Goal: Navigation & Orientation: Find specific page/section

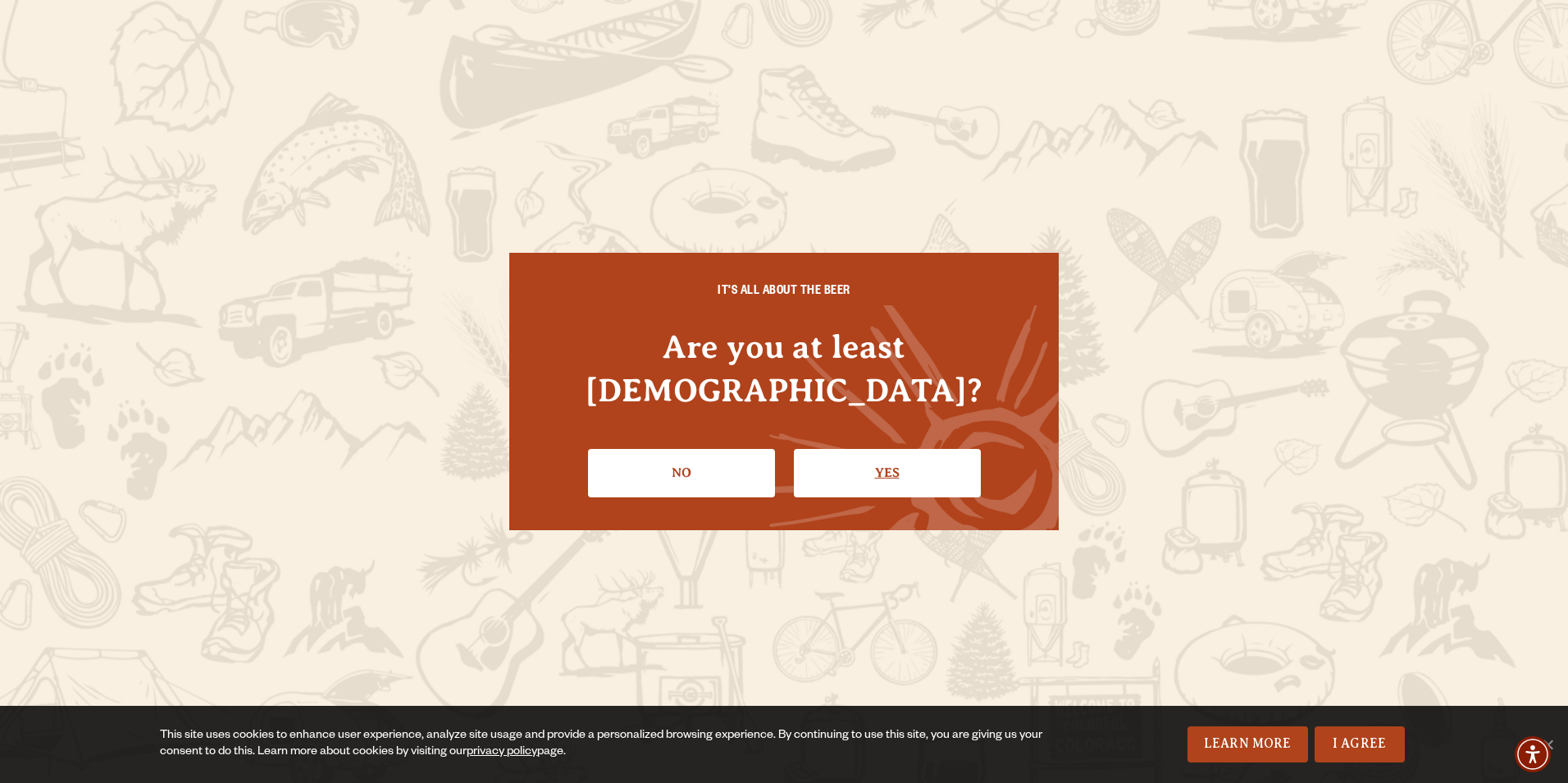
click at [847, 460] on link "Yes" at bounding box center [887, 472] width 187 height 48
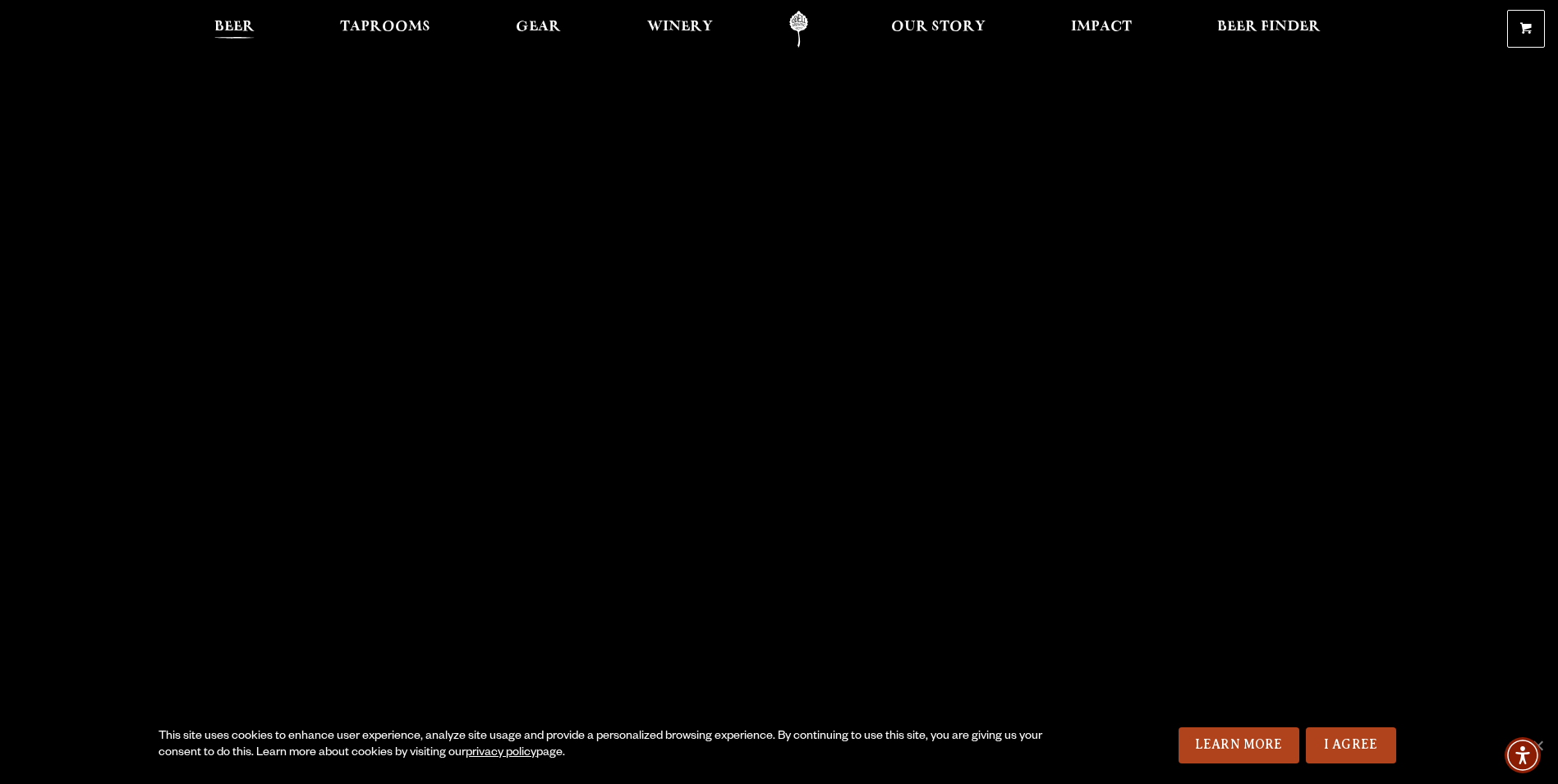
click at [238, 29] on span "Beer" at bounding box center [234, 27] width 40 height 13
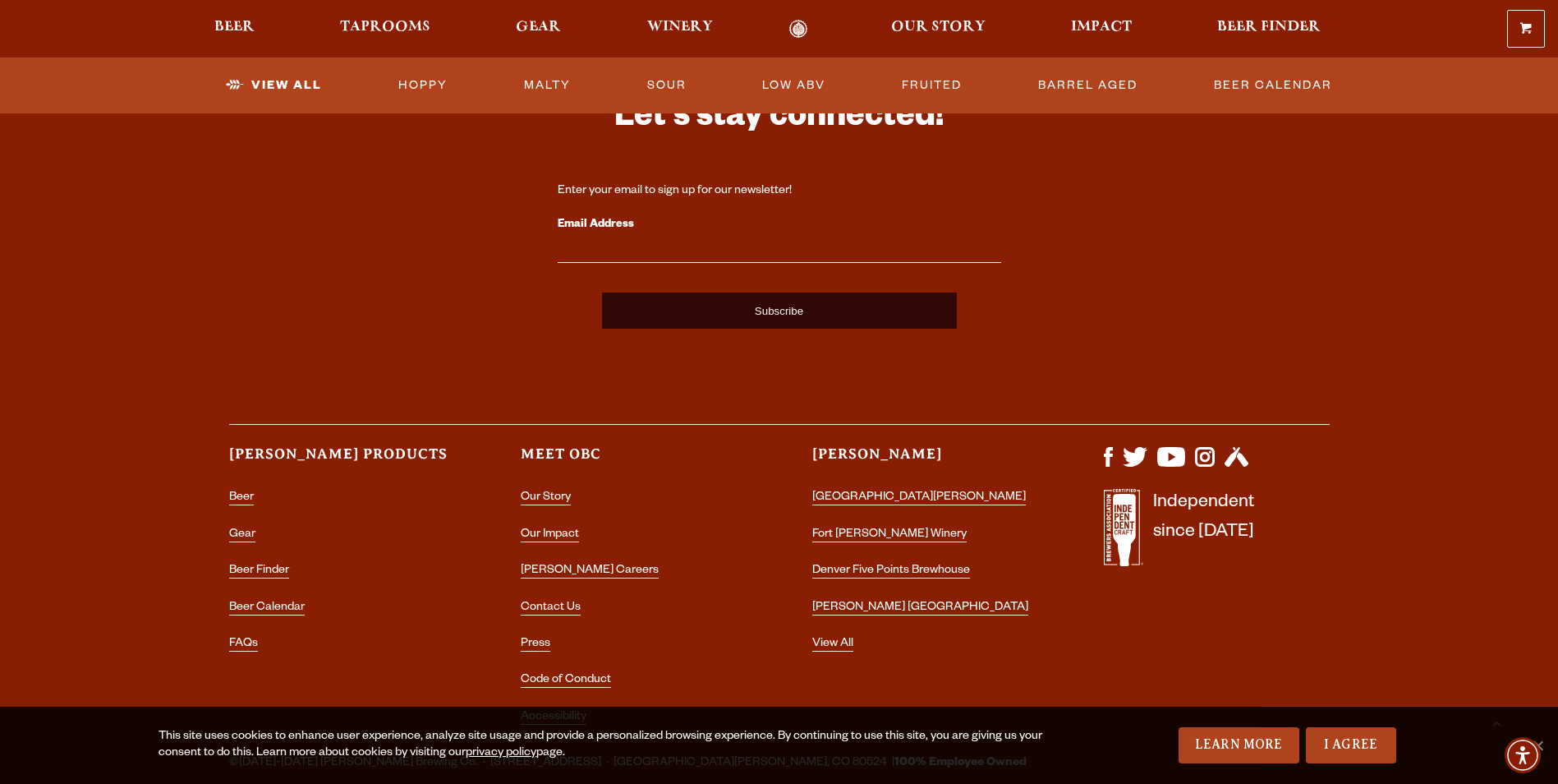
scroll to position [4024, 0]
click at [846, 640] on link "View All" at bounding box center [833, 644] width 41 height 15
